Goal: Transaction & Acquisition: Subscribe to service/newsletter

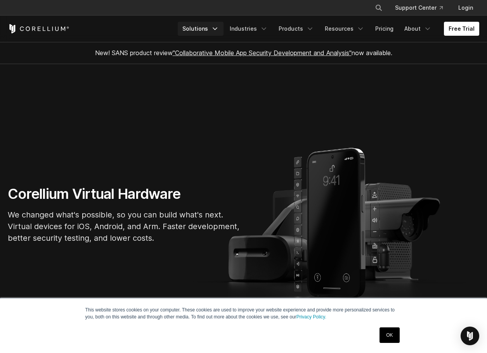
click at [218, 29] on icon "Navigation Menu" at bounding box center [215, 29] width 8 height 8
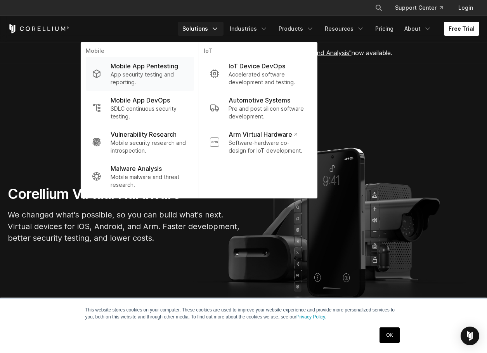
click at [158, 71] on p "App security testing and reporting." at bounding box center [149, 79] width 77 height 16
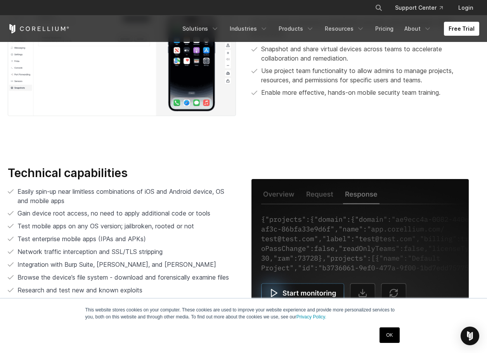
scroll to position [1552, 0]
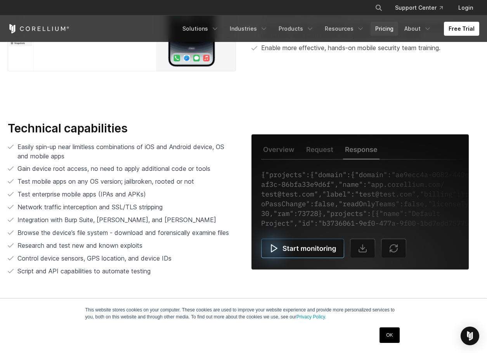
click at [387, 28] on link "Pricing" at bounding box center [385, 29] width 28 height 14
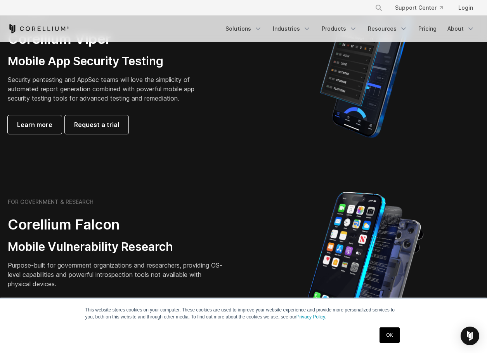
scroll to position [194, 0]
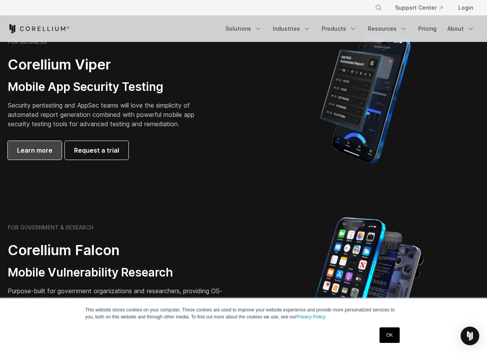
click at [40, 152] on span "Learn more" at bounding box center [34, 149] width 35 height 9
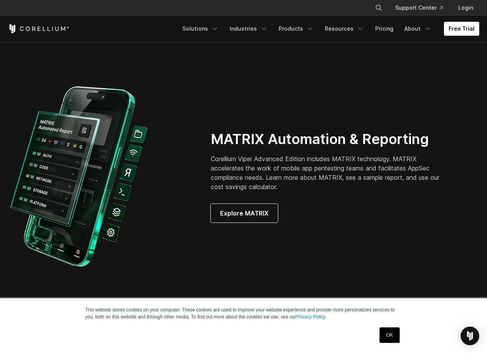
scroll to position [698, 0]
